Goal: Information Seeking & Learning: Learn about a topic

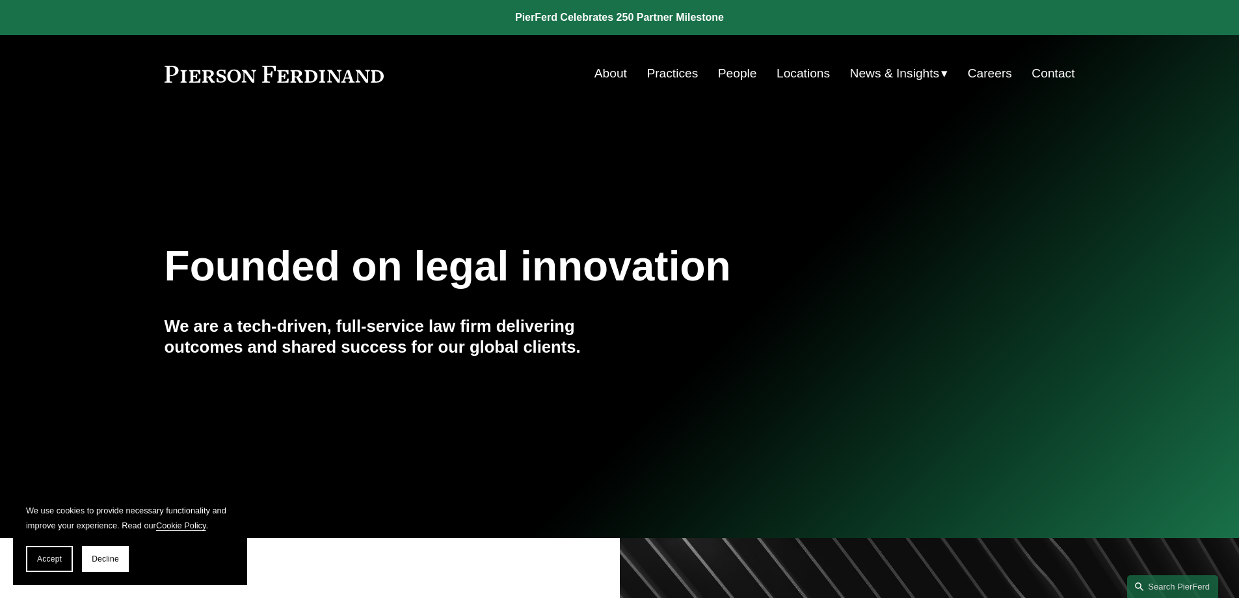
click at [678, 73] on link "Practices" at bounding box center [672, 73] width 51 height 25
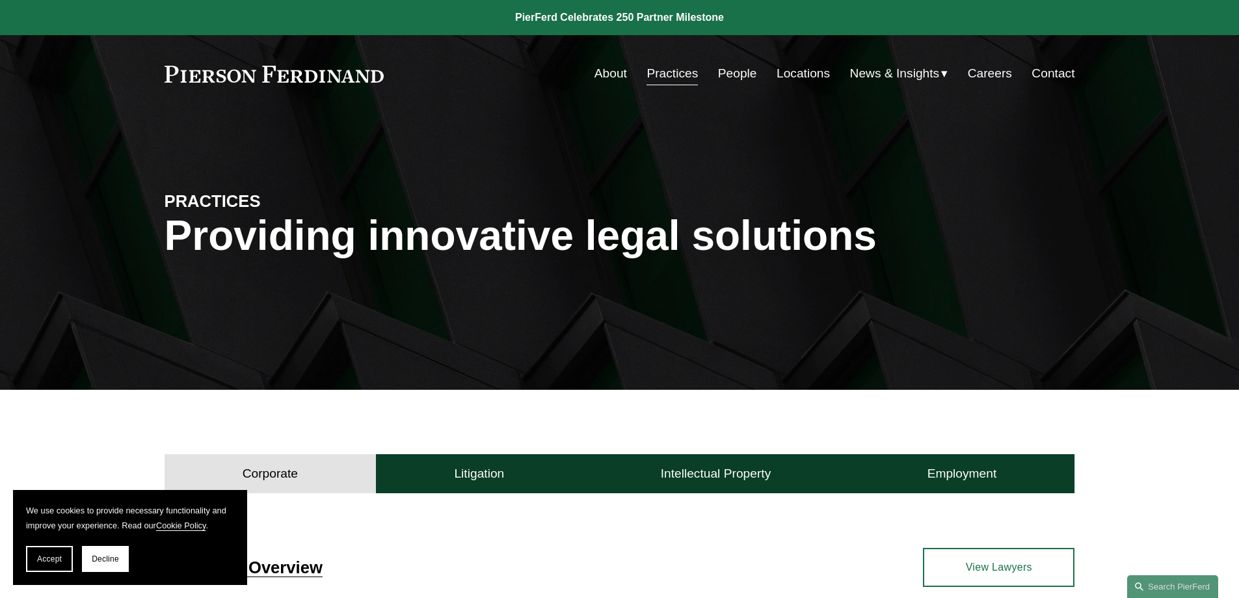
click at [603, 77] on link "About" at bounding box center [611, 73] width 33 height 25
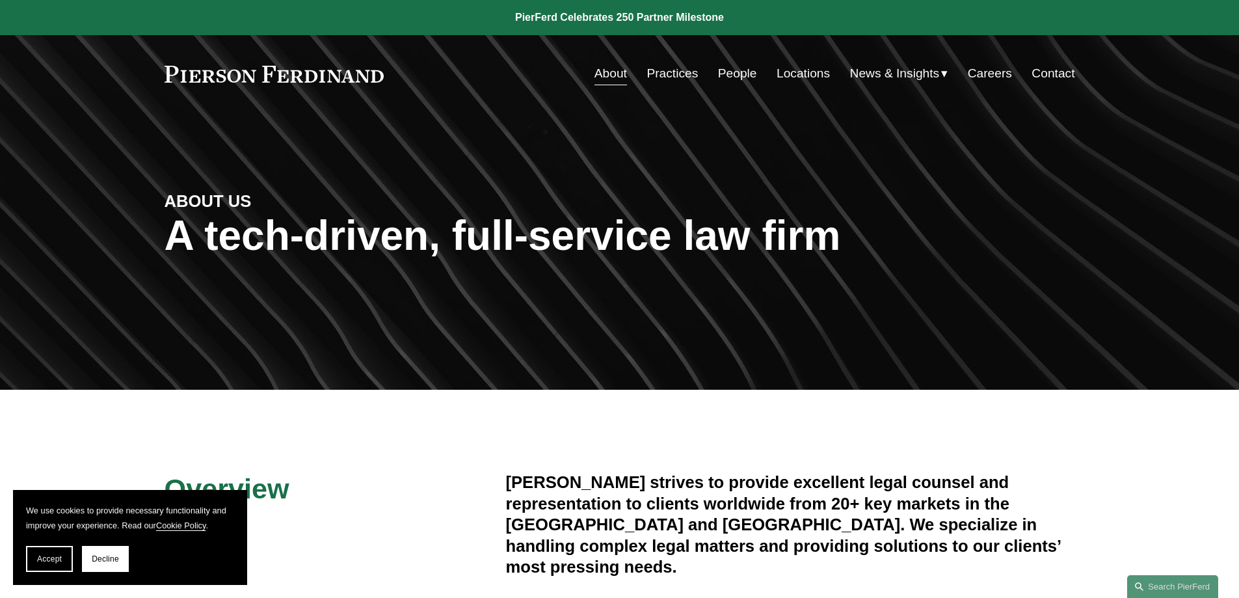
click at [733, 70] on link "People" at bounding box center [737, 73] width 39 height 25
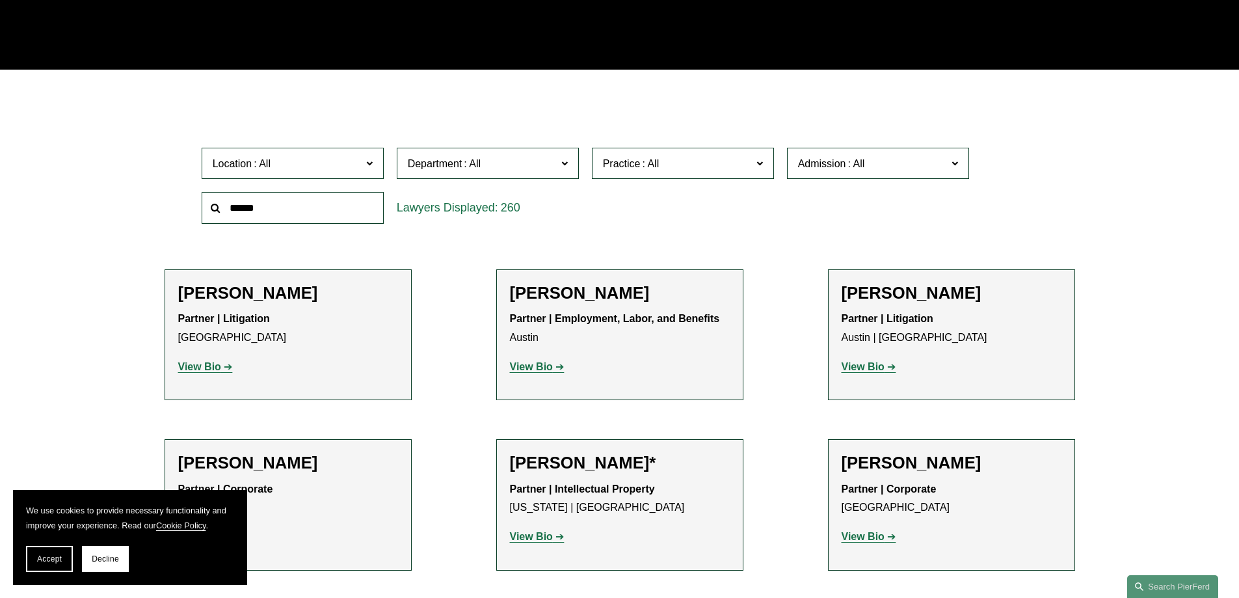
scroll to position [325, 0]
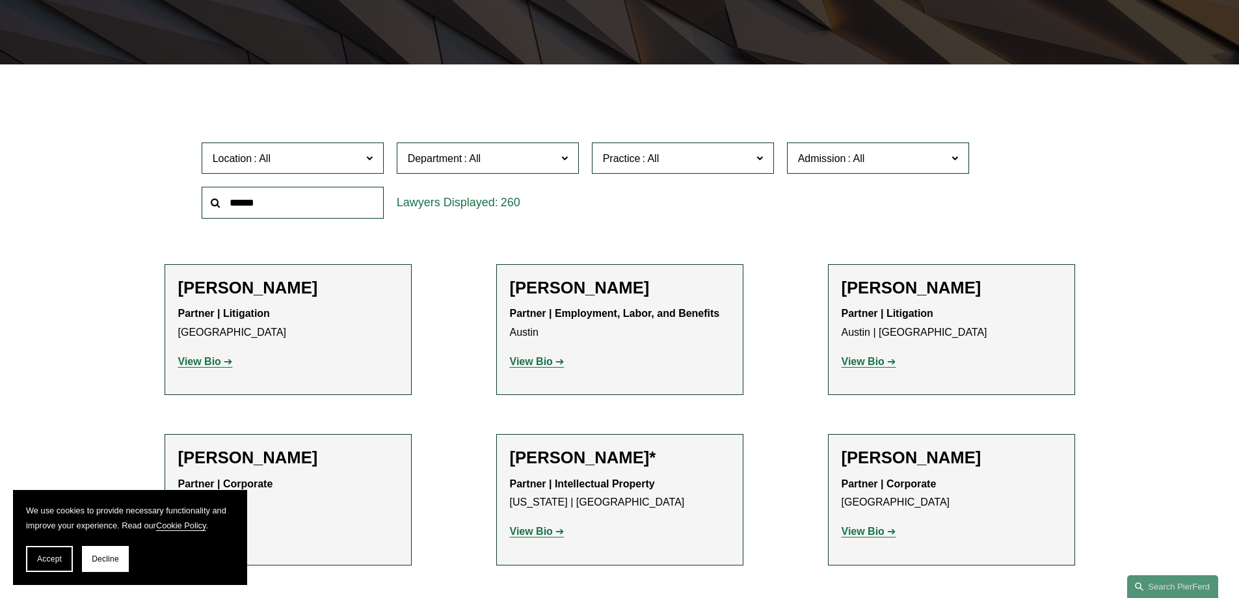
click at [368, 157] on span at bounding box center [369, 157] width 7 height 17
click at [0, 0] on link "[GEOGRAPHIC_DATA]" at bounding box center [0, 0] width 0 height 0
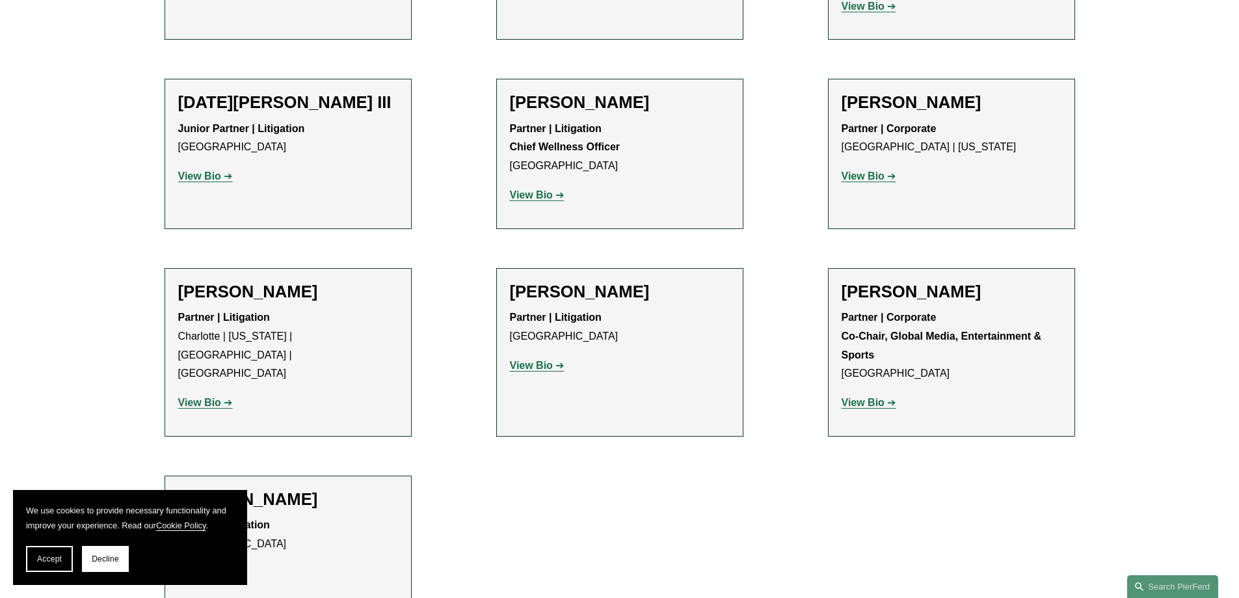
scroll to position [1301, 0]
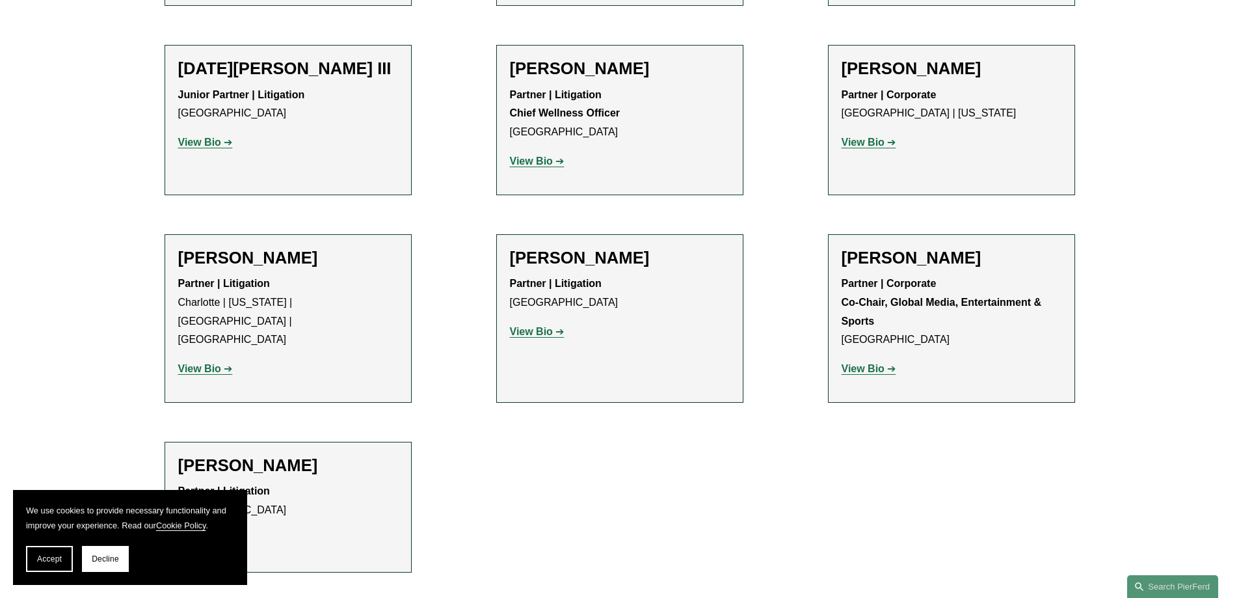
click at [217, 137] on strong "View Bio" at bounding box center [199, 142] width 43 height 11
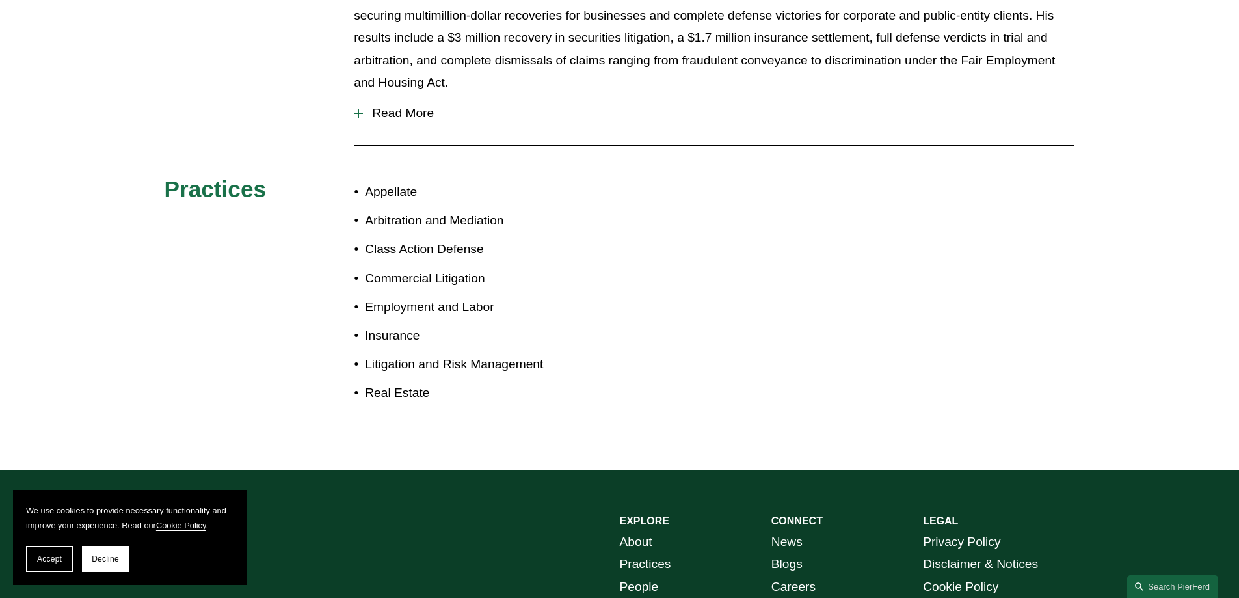
scroll to position [651, 0]
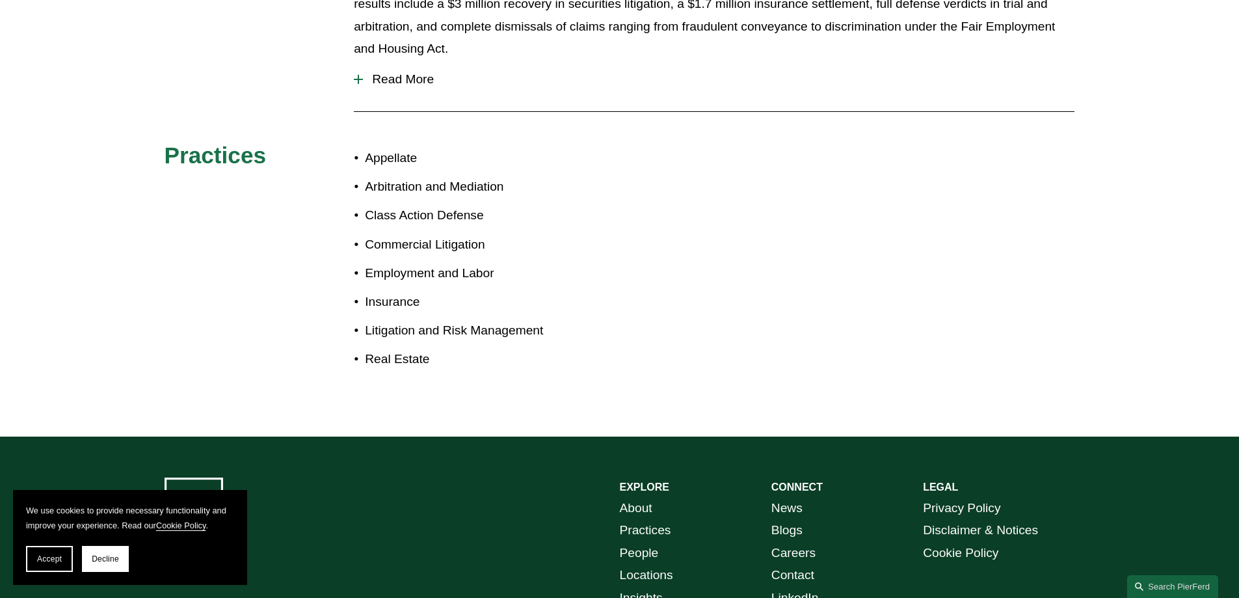
click at [396, 72] on span "Read More" at bounding box center [719, 79] width 712 height 14
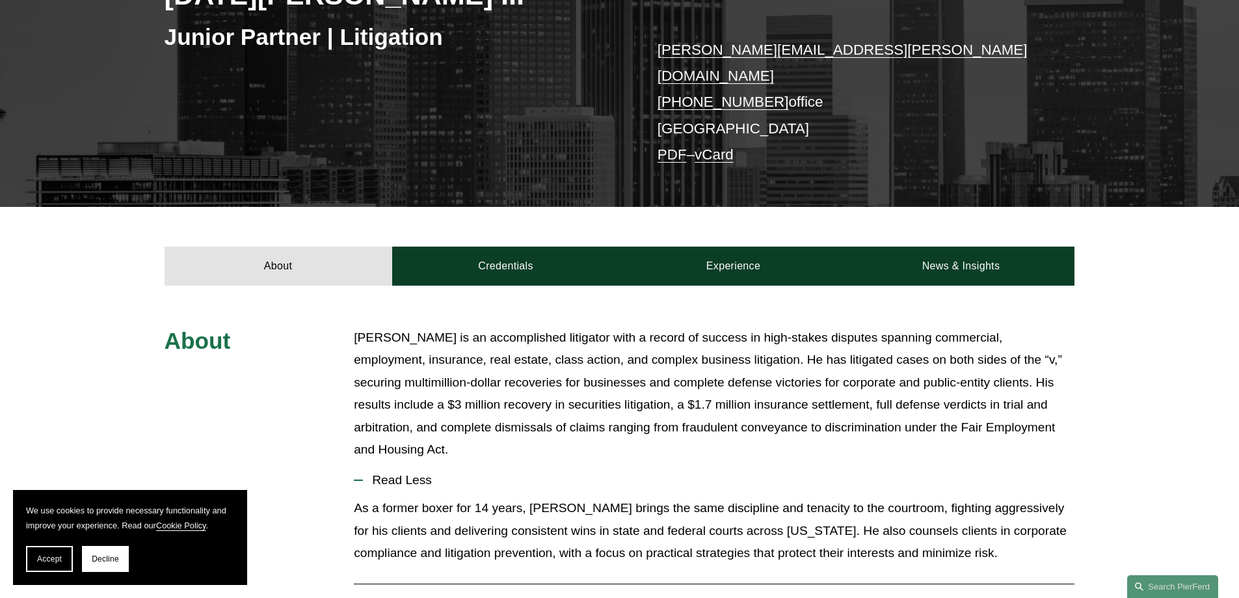
scroll to position [260, 0]
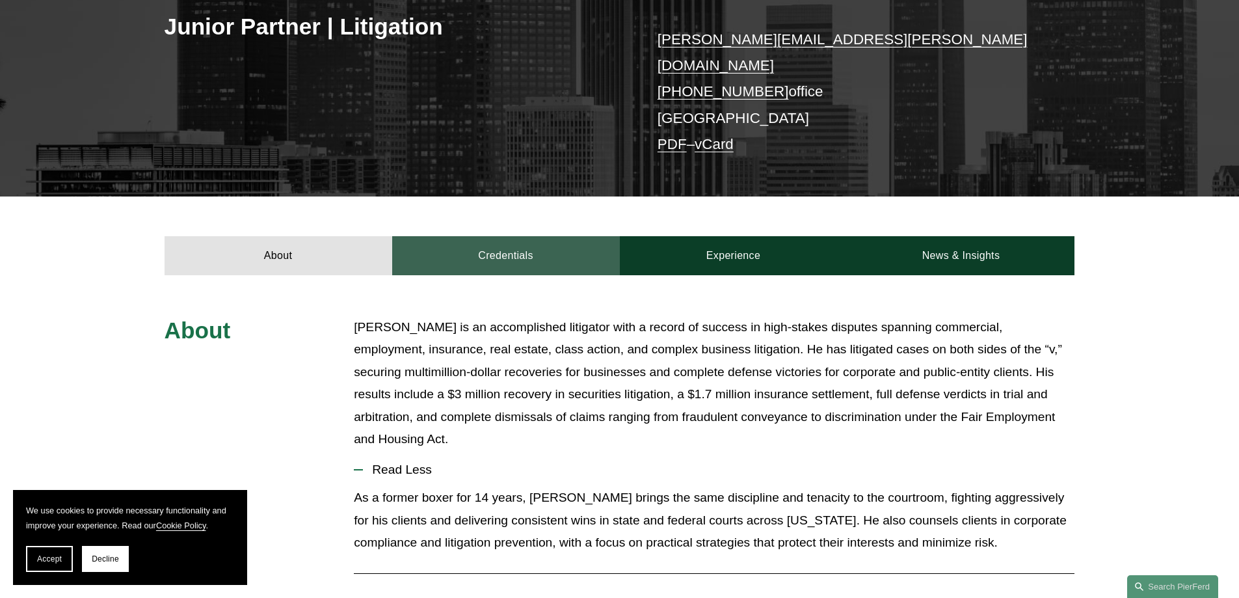
click at [500, 241] on link "Credentials" at bounding box center [506, 255] width 228 height 39
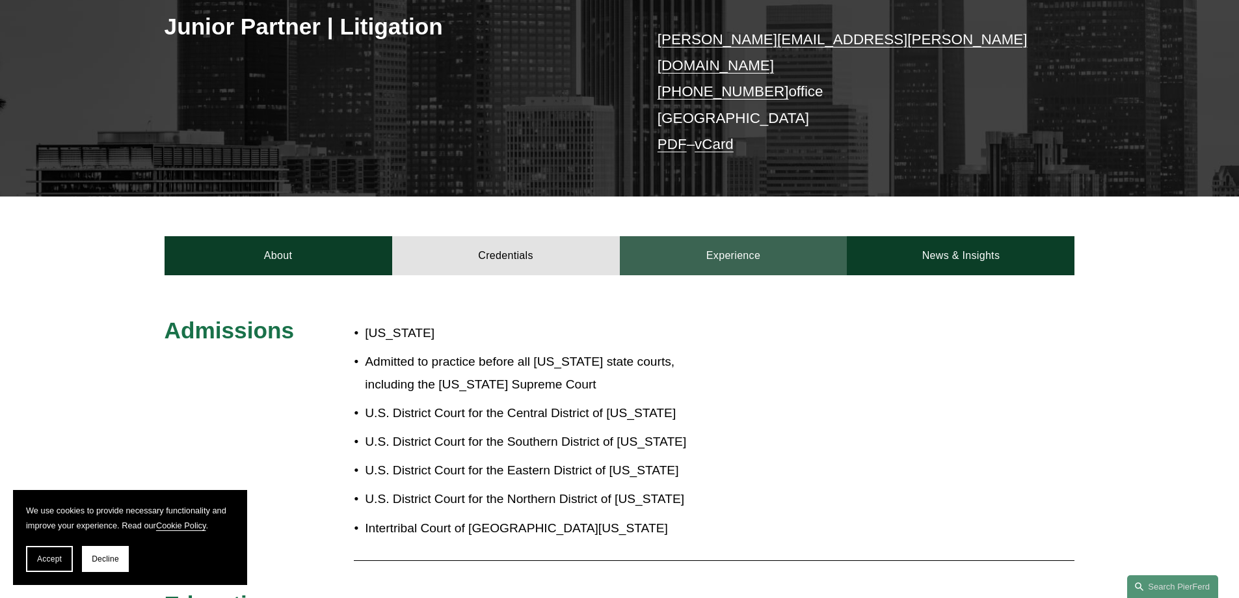
click at [742, 247] on link "Experience" at bounding box center [734, 255] width 228 height 39
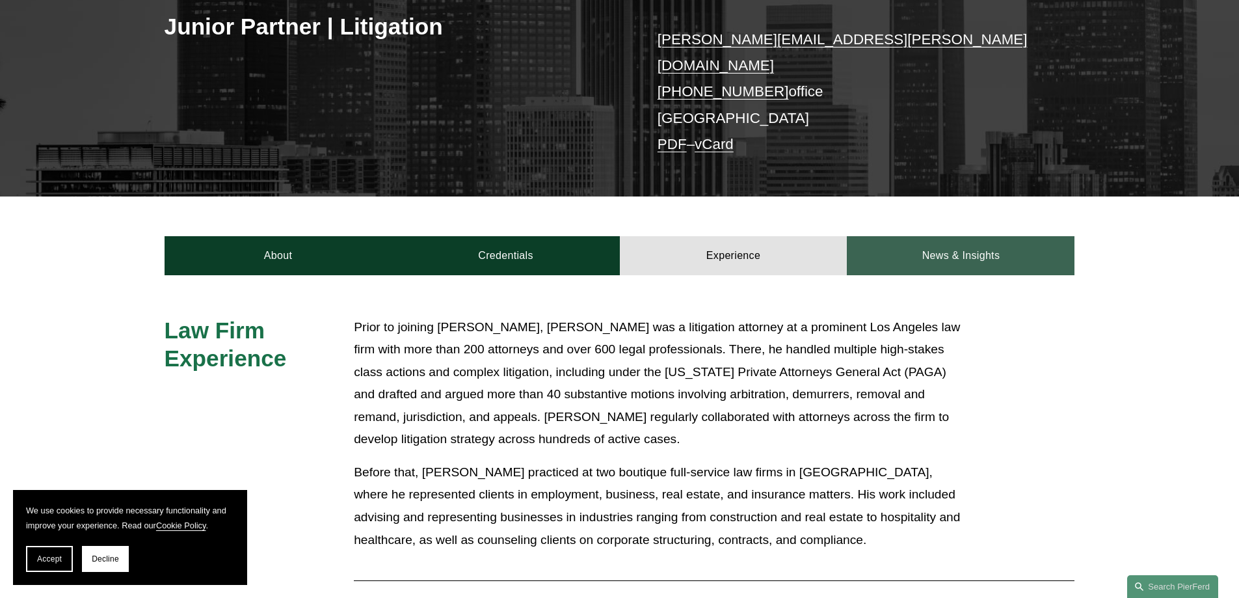
click at [934, 257] on link "News & Insights" at bounding box center [961, 255] width 228 height 39
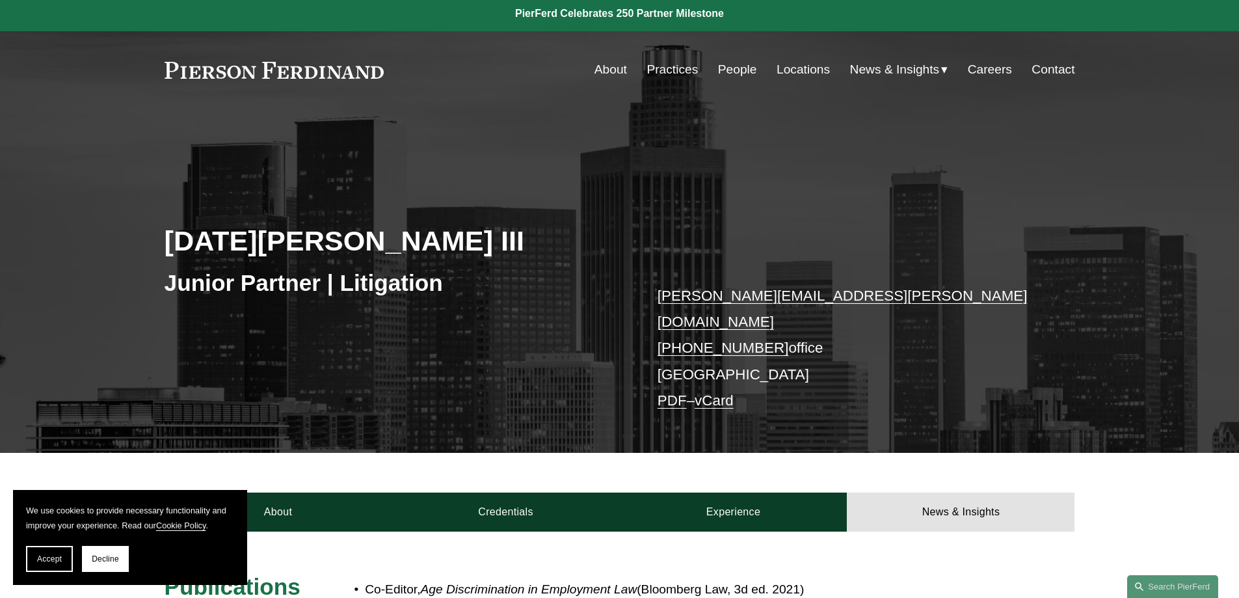
scroll to position [0, 0]
